Goal: Task Accomplishment & Management: Complete application form

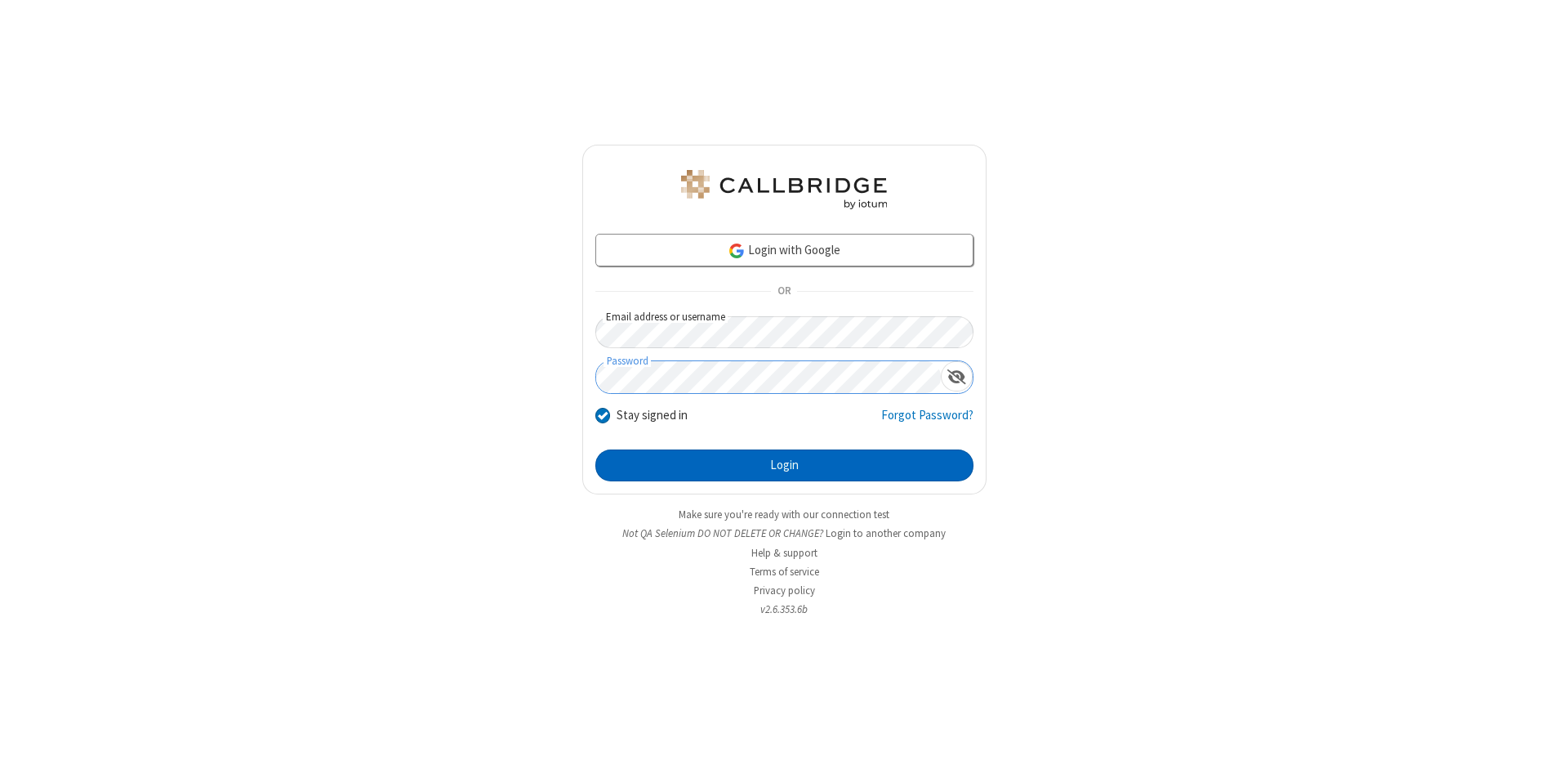
click at [784, 466] on button "Login" at bounding box center [784, 466] width 378 height 33
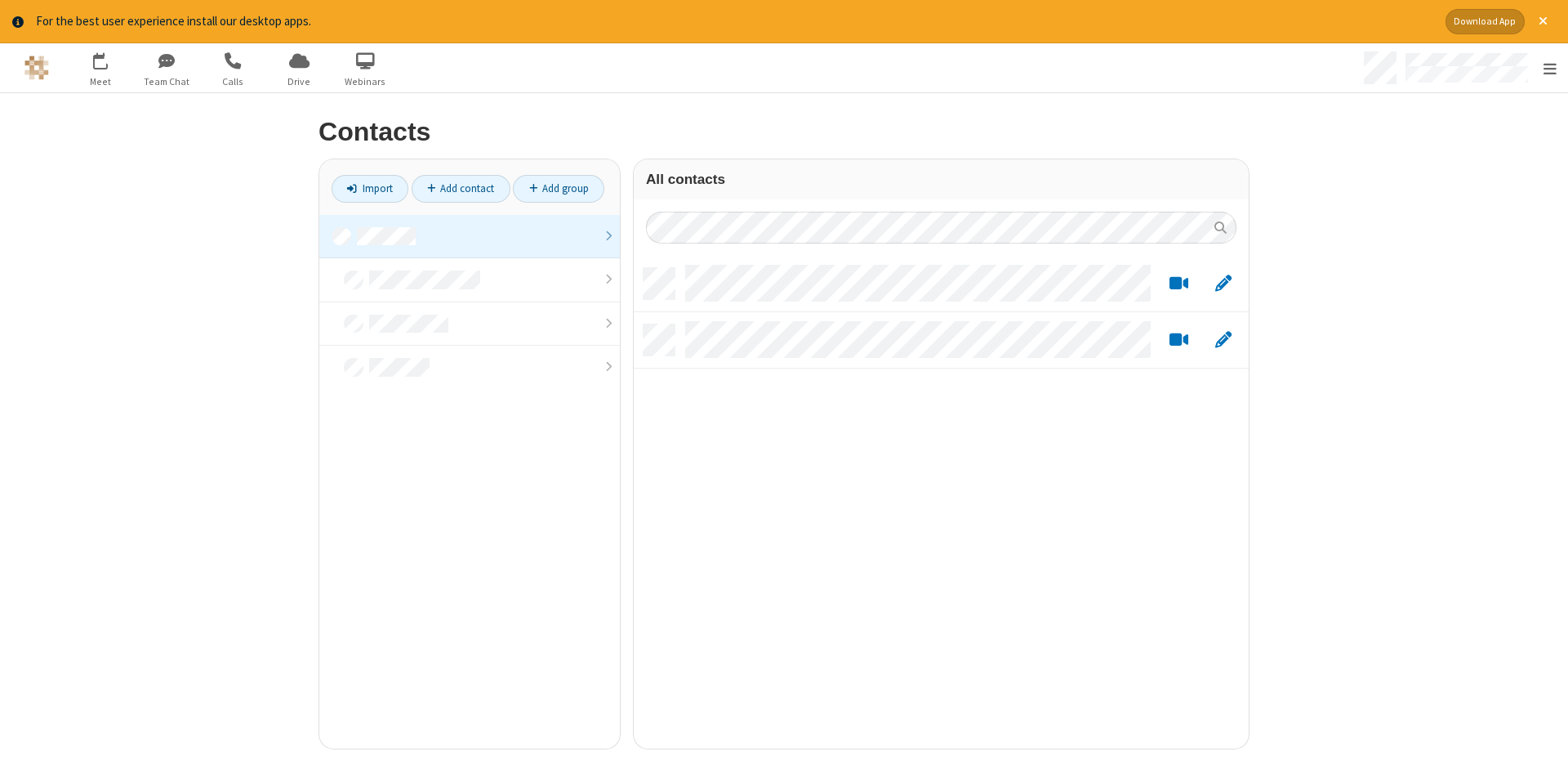
click at [470, 236] on link at bounding box center [469, 236] width 301 height 45
click at [461, 188] on link "Add contact" at bounding box center [461, 188] width 99 height 28
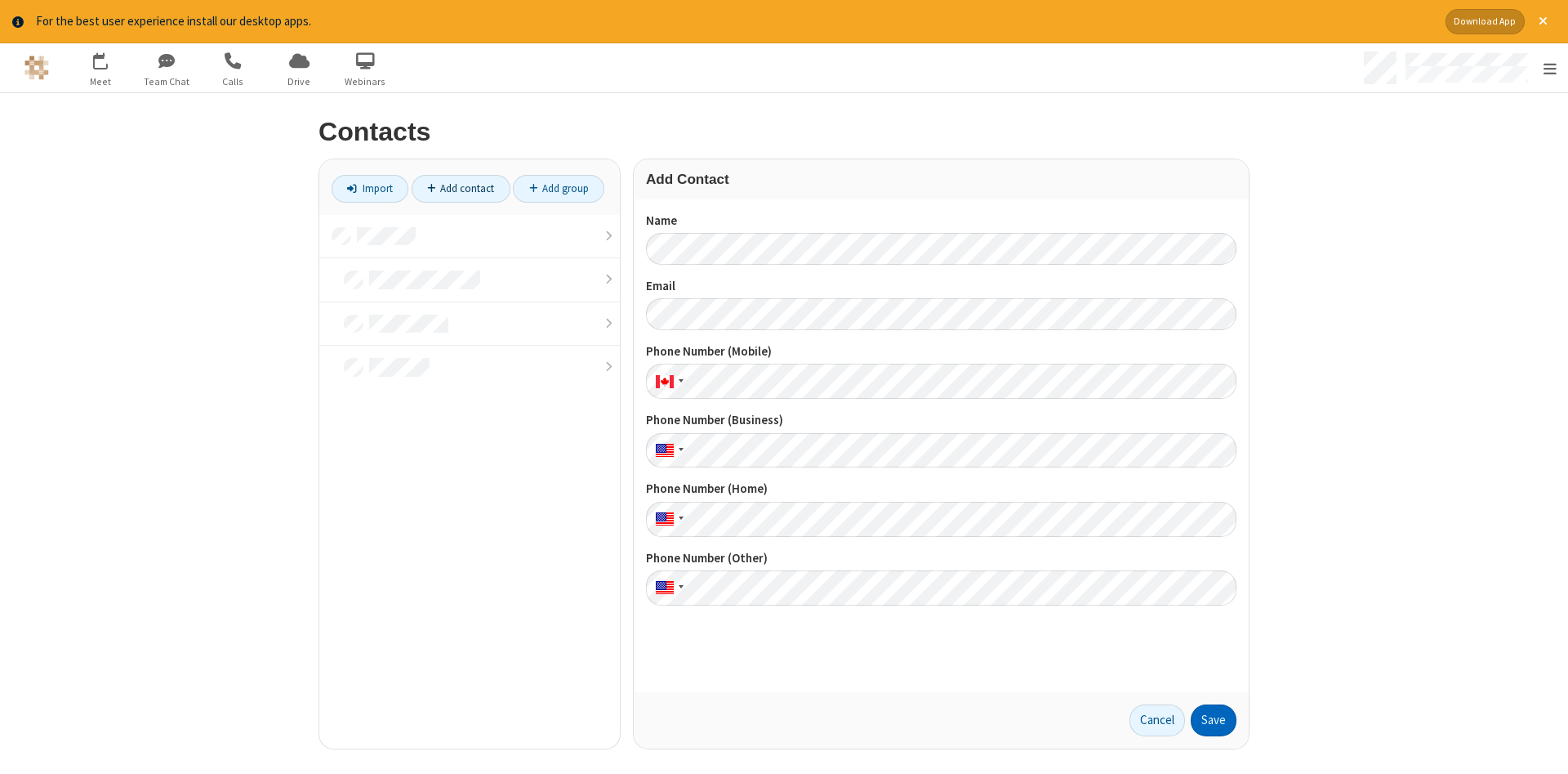
click at [1213, 720] on button "Save" at bounding box center [1213, 721] width 45 height 33
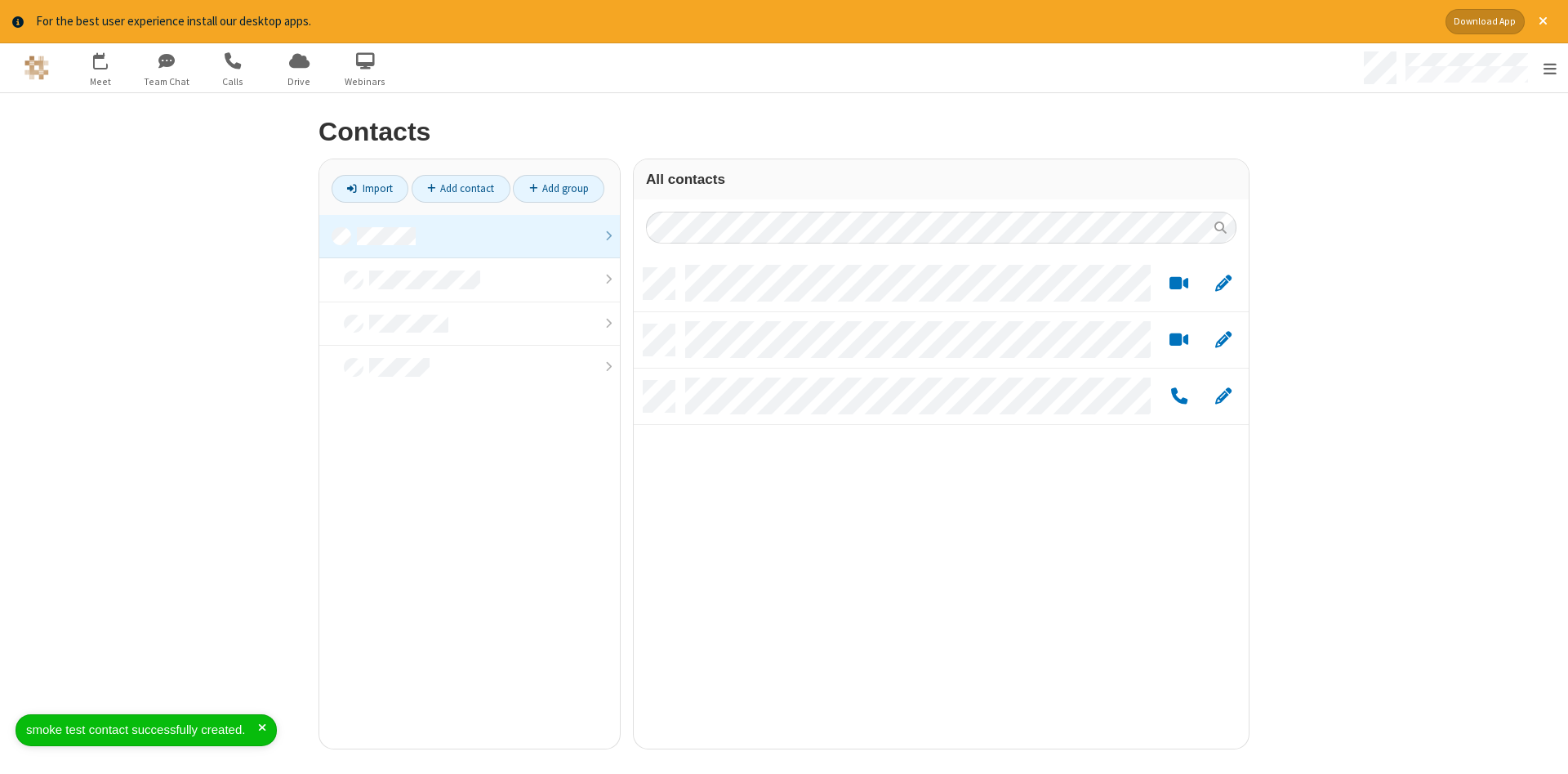
scroll to position [493, 615]
